Goal: Task Accomplishment & Management: Use online tool/utility

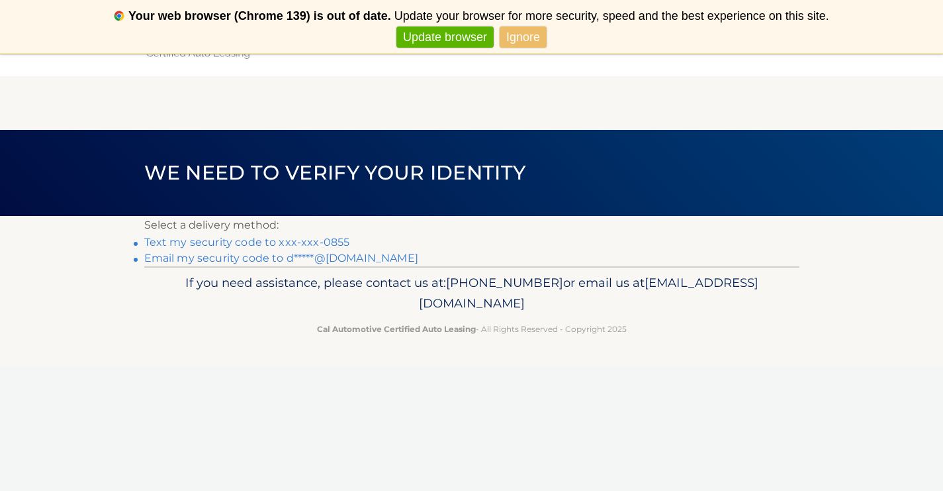
click at [201, 242] on link "Text my security code to xxx-xxx-0855" at bounding box center [247, 242] width 206 height 13
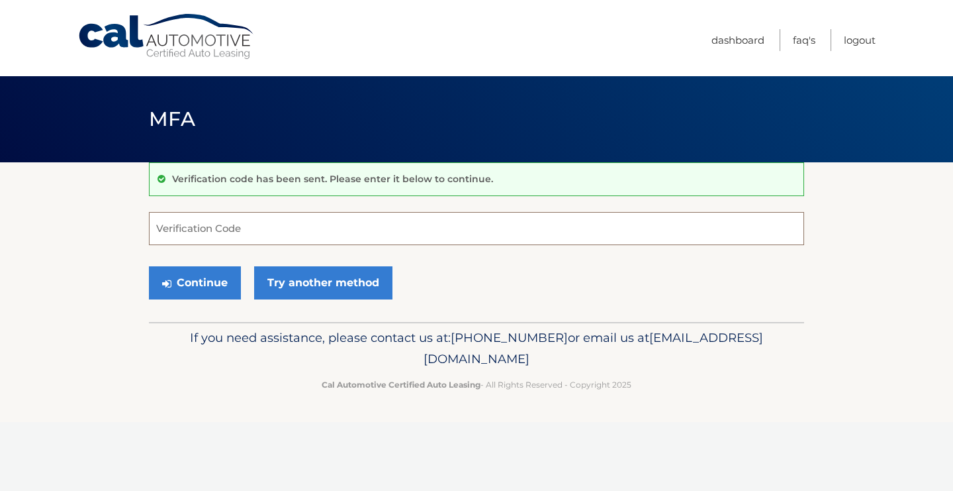
click at [199, 225] on input "Verification Code" at bounding box center [476, 228] width 655 height 33
type input "187098"
click at [207, 285] on button "Continue" at bounding box center [195, 282] width 92 height 33
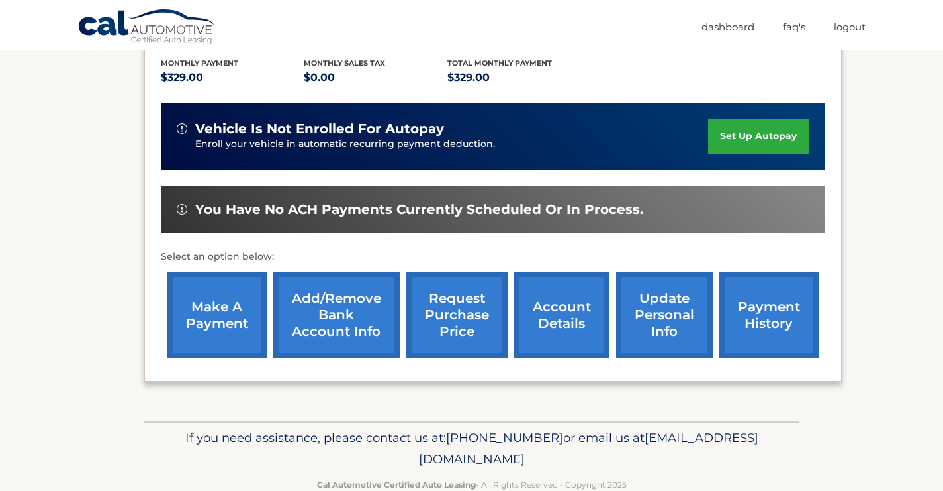
scroll to position [311, 0]
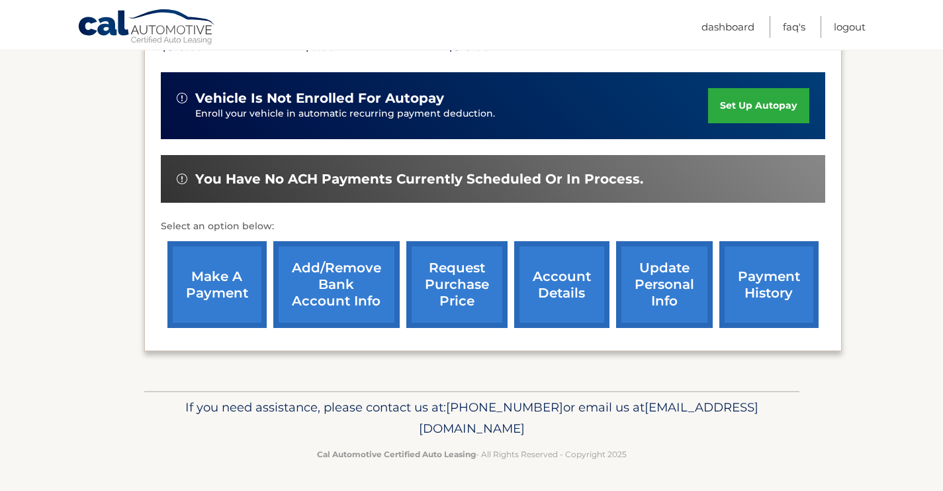
click at [204, 285] on link "make a payment" at bounding box center [217, 284] width 99 height 87
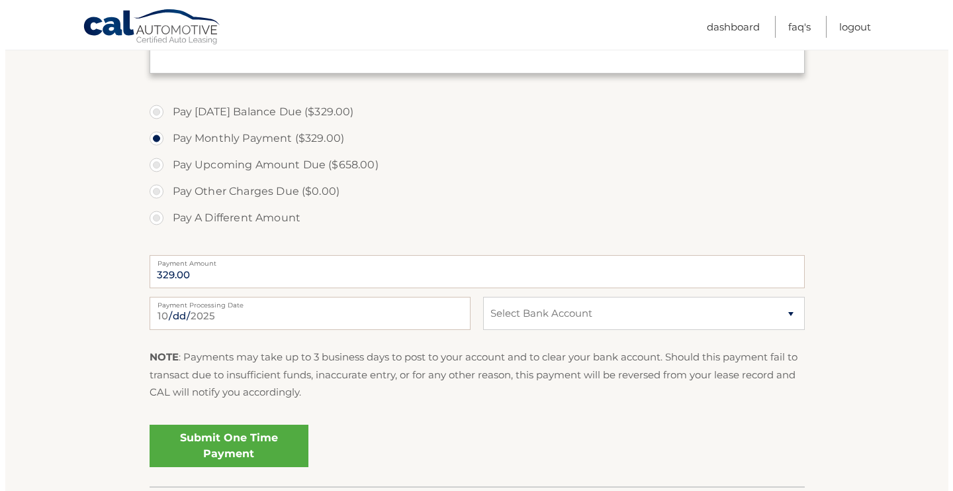
scroll to position [422, 0]
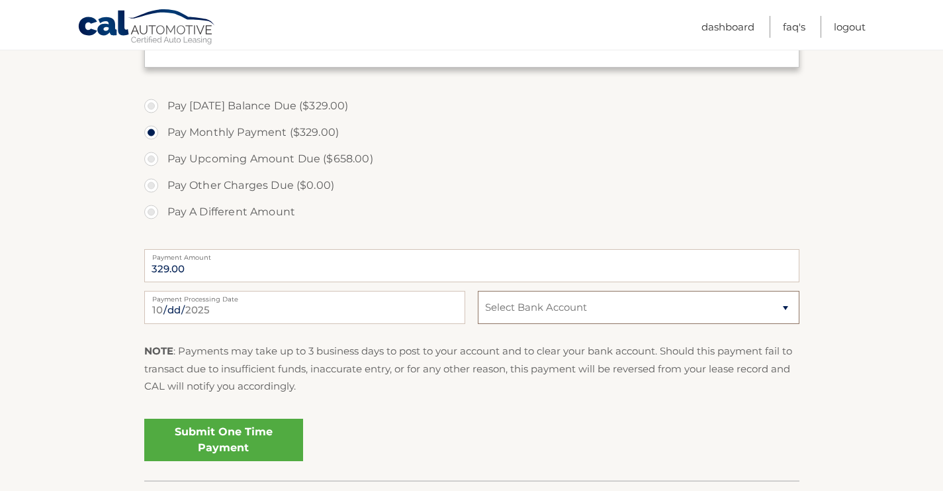
click at [783, 312] on select "Select Bank Account Checking PNC BANK, [US_STATE] *****6645 Checking PNC BANK, …" at bounding box center [638, 307] width 321 height 33
select select "MjZiNWVmOTQtMWI2NC00ZjhkLTkyY2QtYzRiZTA0ZDZlYTAw"
click at [478, 291] on select "Select Bank Account Checking PNC BANK, [US_STATE] *****6645 Checking PNC BANK, …" at bounding box center [638, 307] width 321 height 33
click at [279, 439] on link "Submit One Time Payment" at bounding box center [223, 439] width 159 height 42
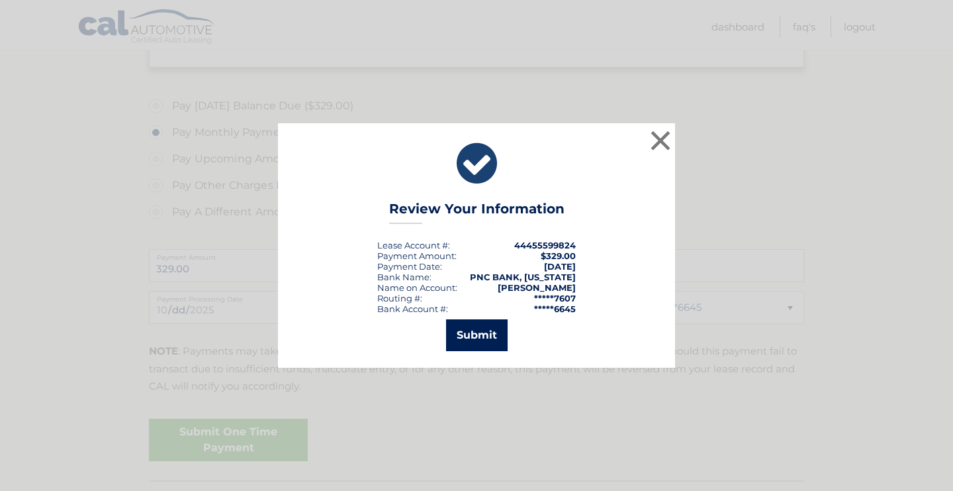
click at [483, 338] on button "Submit" at bounding box center [477, 335] width 62 height 32
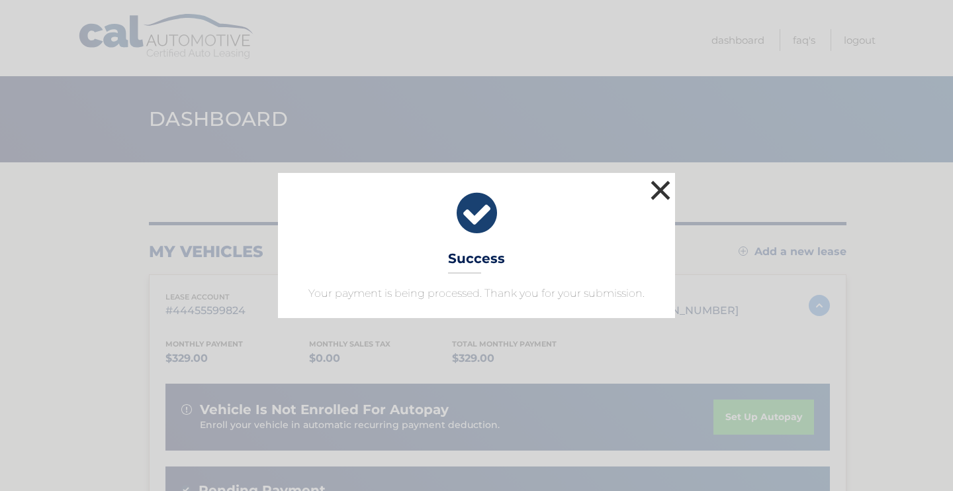
click at [666, 197] on button "×" at bounding box center [661, 190] width 26 height 26
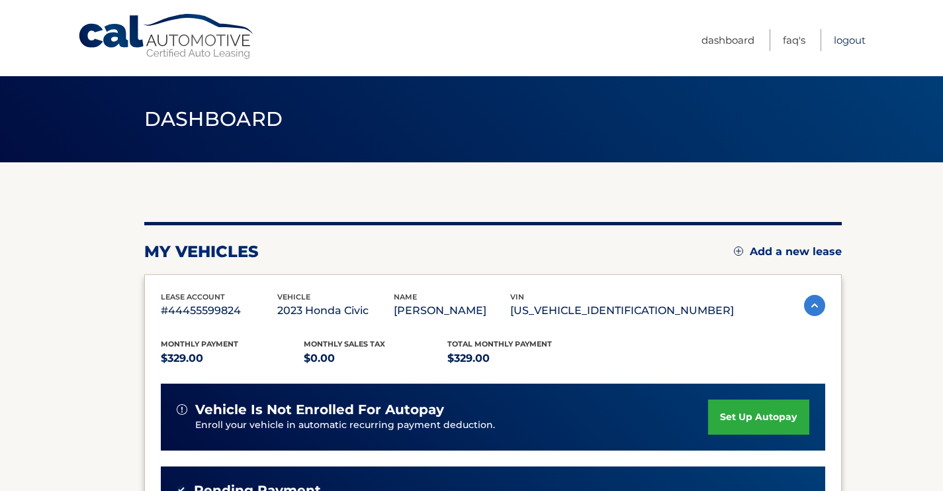
click at [840, 40] on link "Logout" at bounding box center [850, 40] width 32 height 22
